Goal: Transaction & Acquisition: Purchase product/service

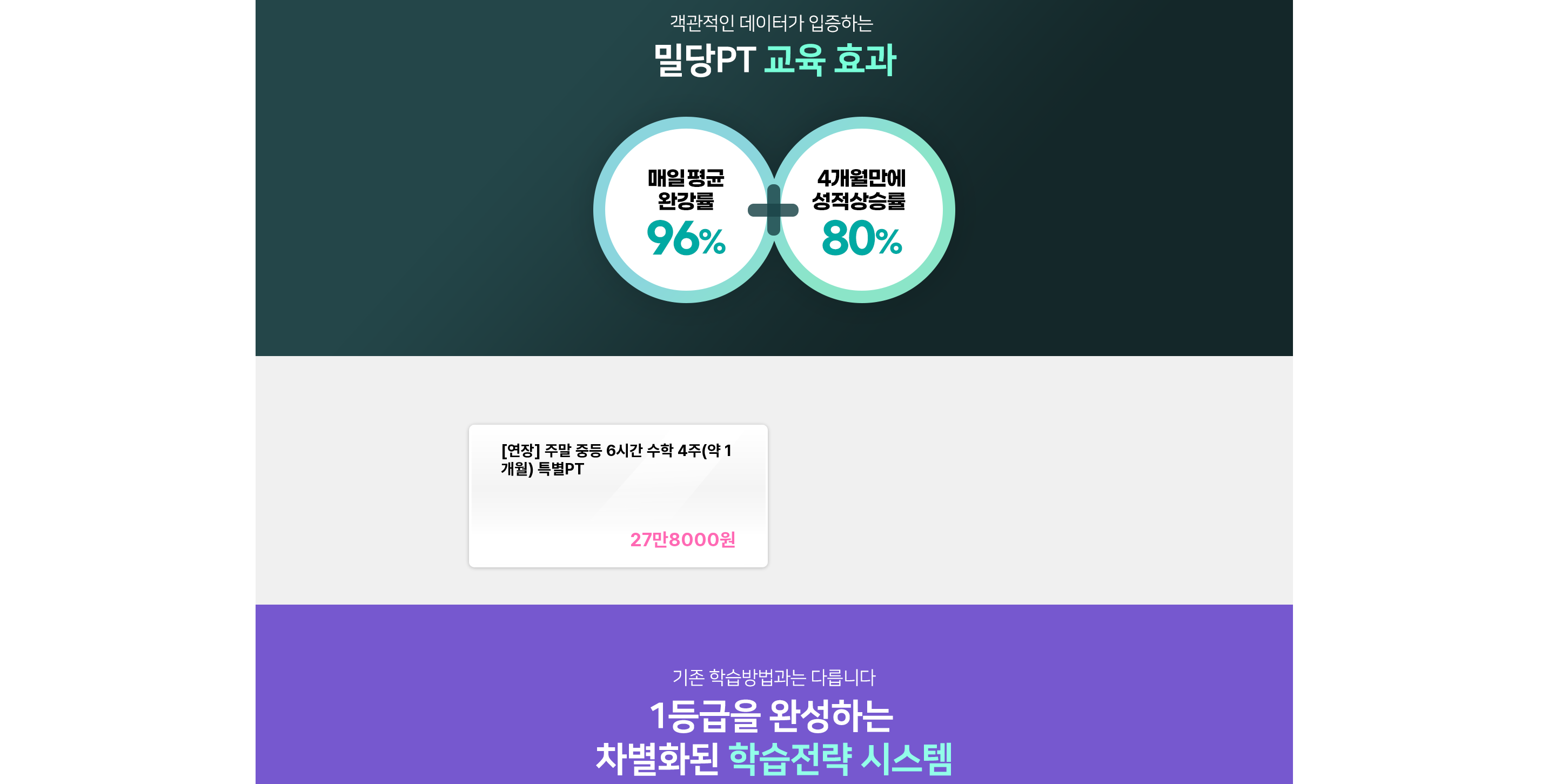
scroll to position [1296, 0]
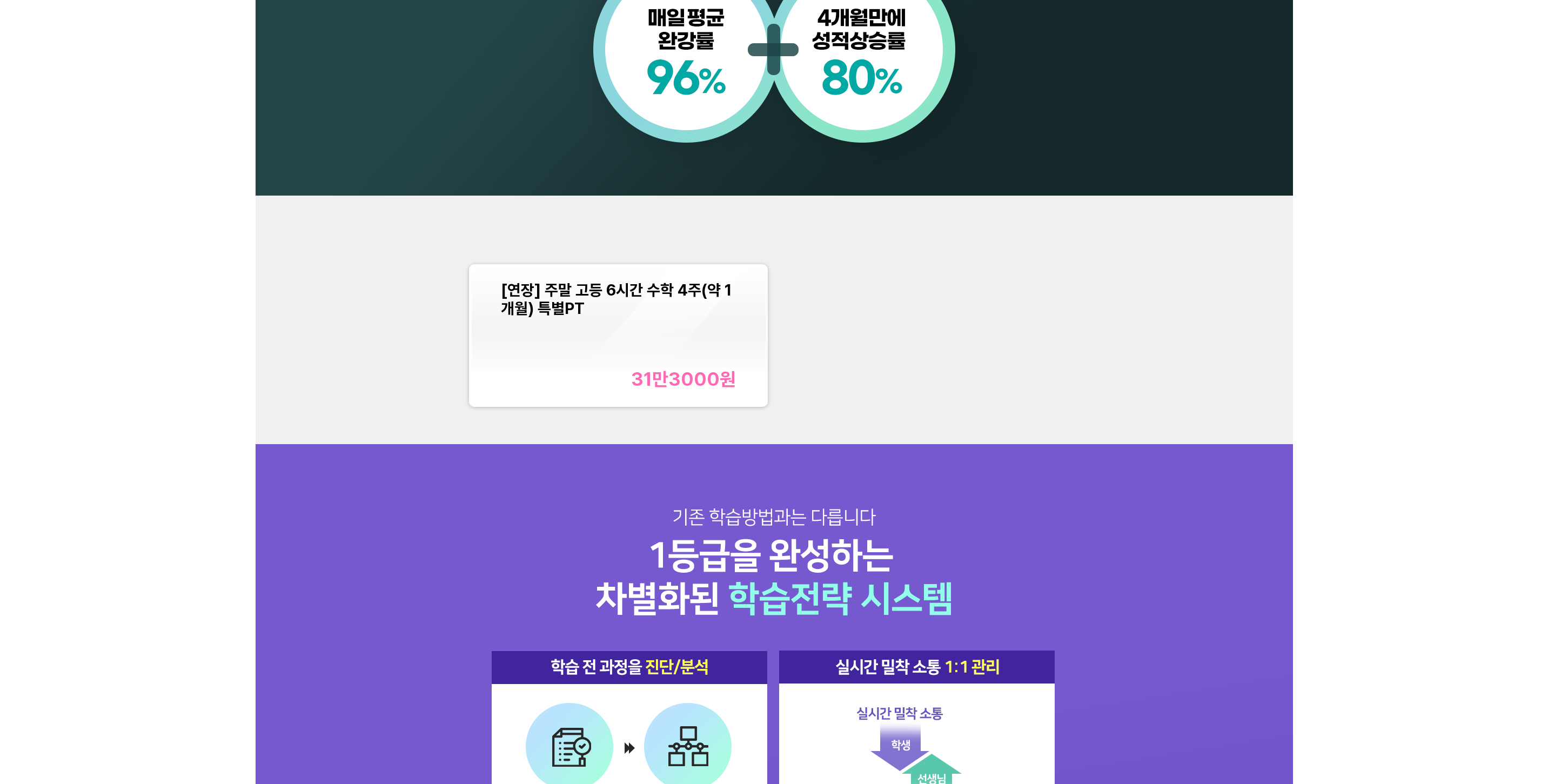
scroll to position [1188, 0]
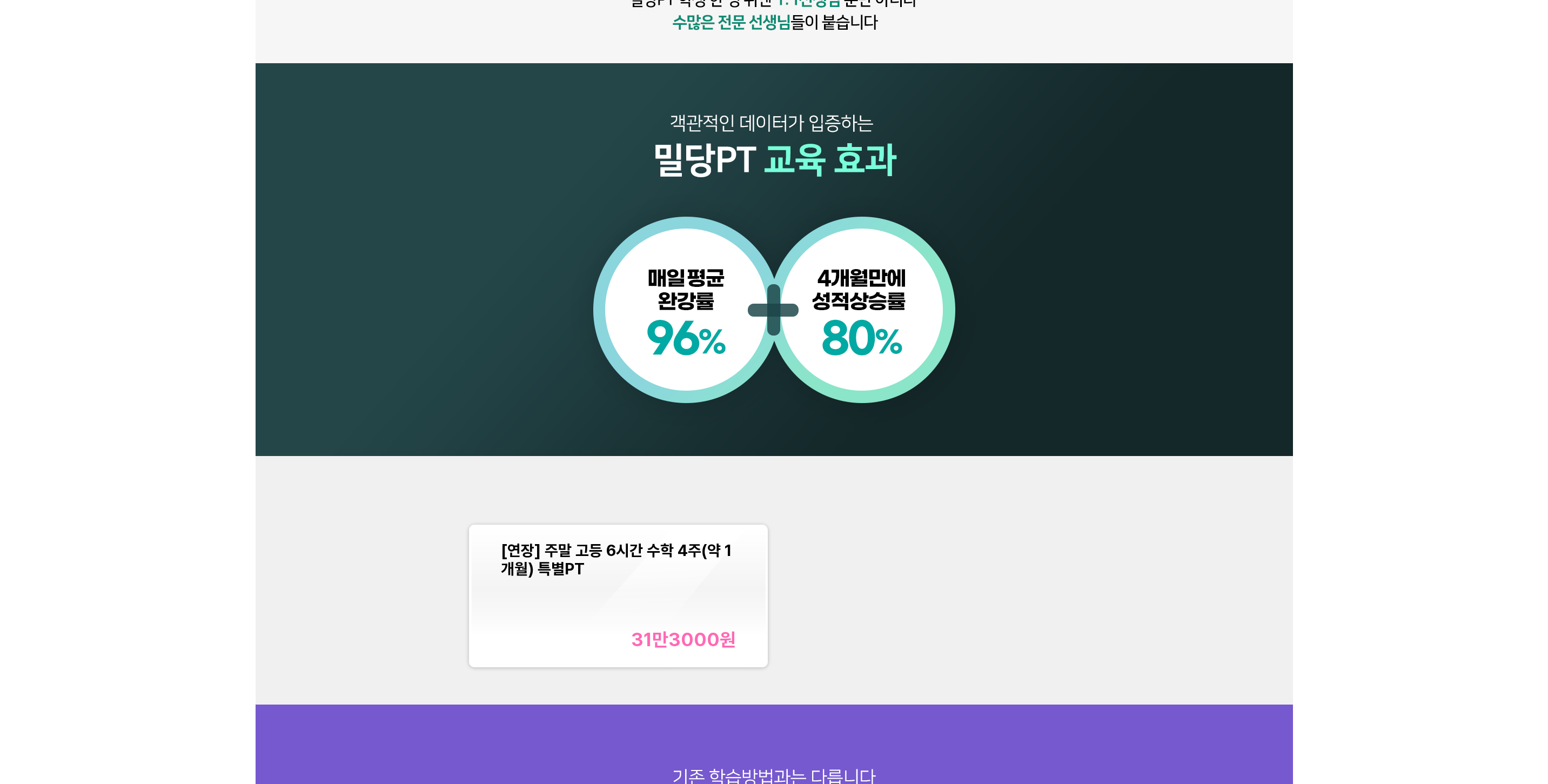
scroll to position [1188, 0]
